Goal: Task Accomplishment & Management: Use online tool/utility

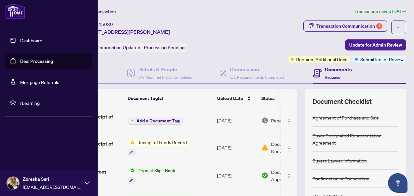
click at [20, 59] on link "Deal Processing" at bounding box center [36, 61] width 33 height 6
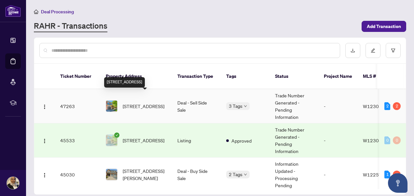
click at [143, 103] on span "[STREET_ADDRESS]" at bounding box center [144, 106] width 42 height 7
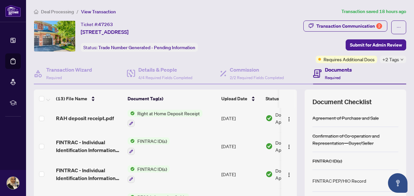
scroll to position [138, 0]
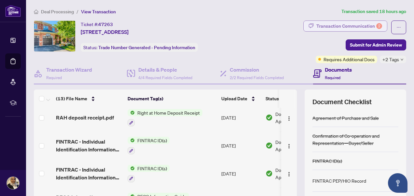
click at [331, 23] on div "Transaction Communication 2" at bounding box center [350, 26] width 66 height 10
type textarea "**********"
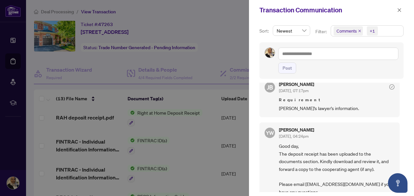
scroll to position [170, 0]
click at [400, 8] on icon "close" at bounding box center [399, 10] width 5 height 5
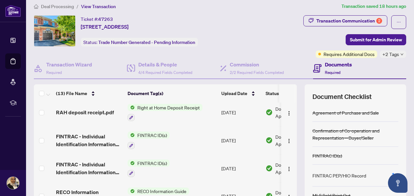
scroll to position [3, 0]
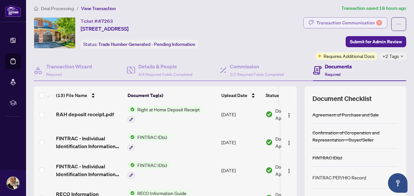
click at [340, 18] on div "Transaction Communication 2" at bounding box center [350, 23] width 66 height 10
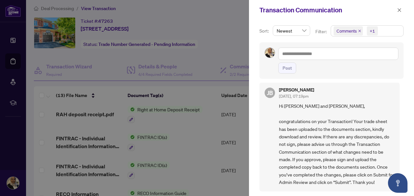
scroll to position [0, 0]
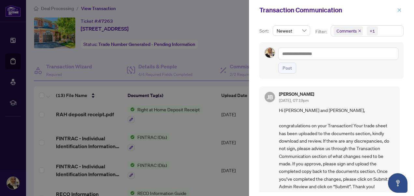
click at [400, 11] on icon "close" at bounding box center [399, 10] width 5 height 5
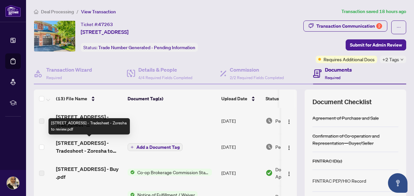
click at [86, 145] on span "[STREET_ADDRESS] - Tradesheet - Zoresha to review.pdf" at bounding box center [89, 147] width 66 height 16
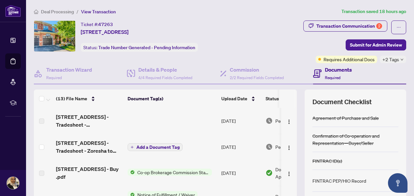
click at [401, 59] on icon "down" at bounding box center [402, 59] width 3 height 3
click at [307, 61] on div "Transaction Communication 2 Submit for Admin Review Requires Additional Docs +2…" at bounding box center [329, 42] width 154 height 43
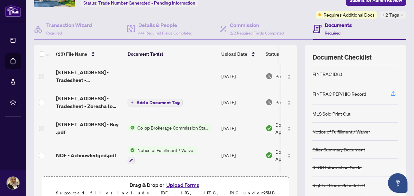
scroll to position [45, 0]
